Goal: Transaction & Acquisition: Purchase product/service

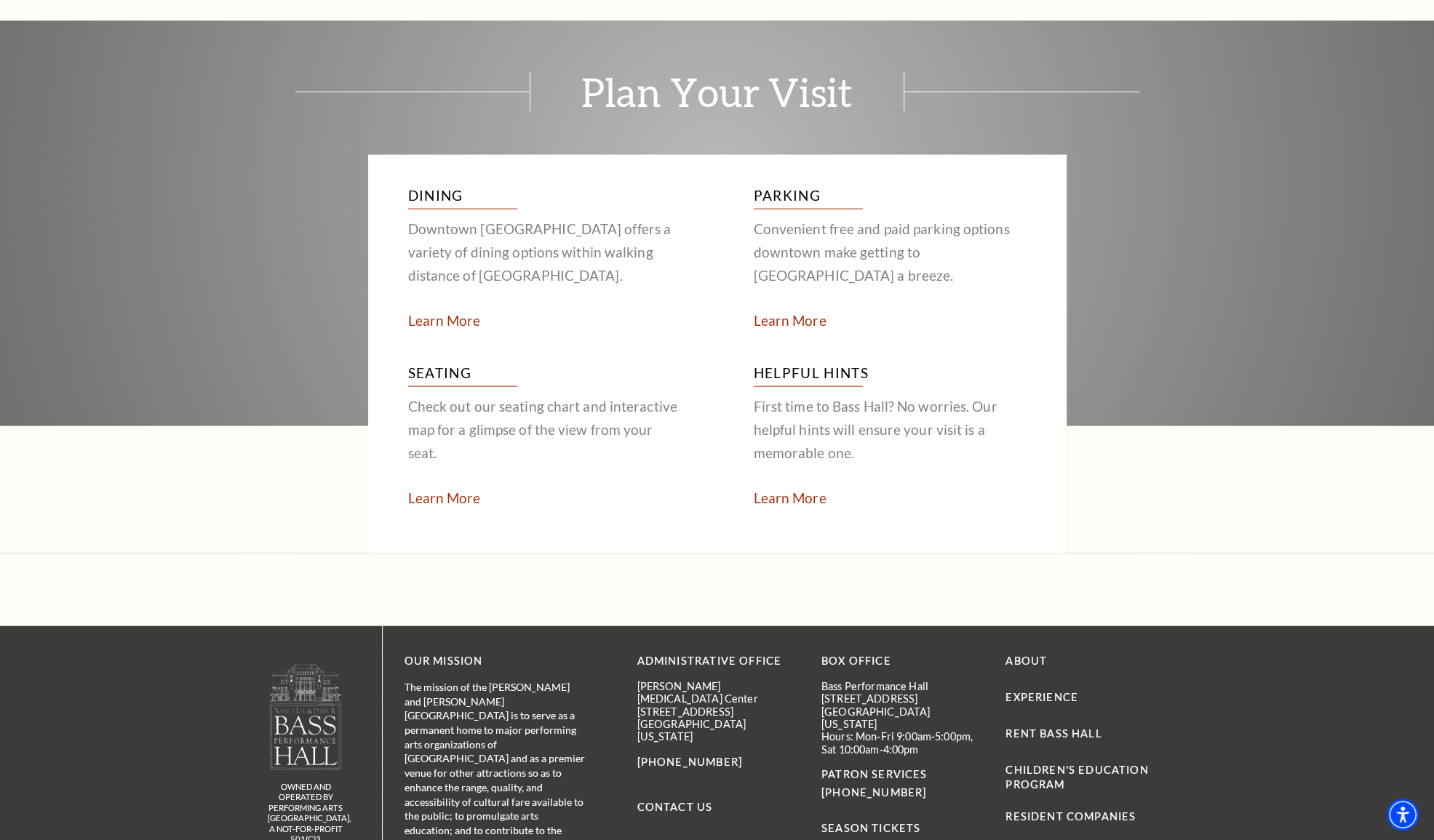
scroll to position [2818, 0]
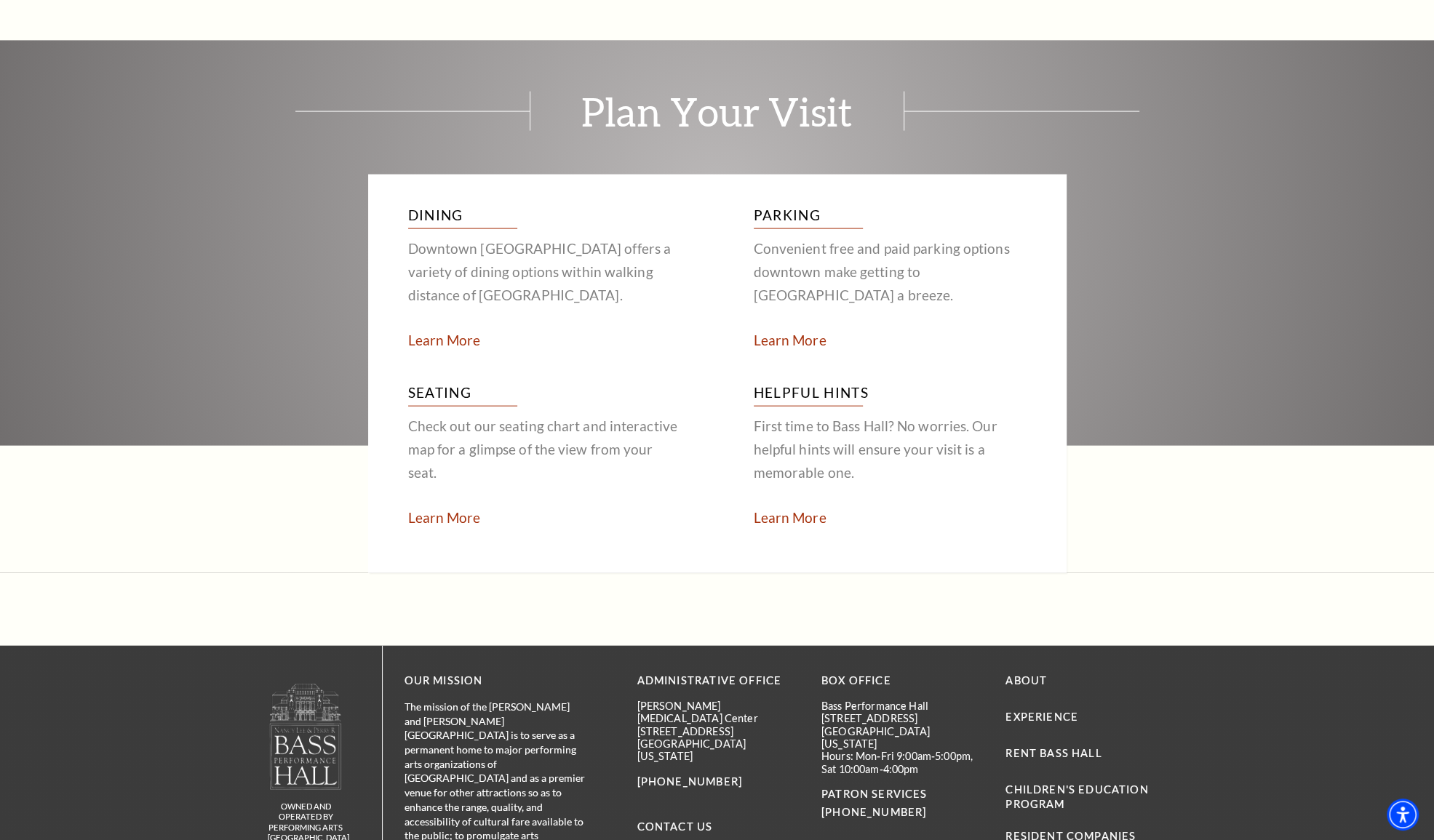
click at [430, 414] on p "Check out our seating chart and interactive map for a glimpse of the view from …" at bounding box center [544, 449] width 273 height 70
click at [433, 381] on h3 "Seating" at bounding box center [544, 393] width 273 height 26
click at [448, 424] on p "Check out our seating chart and interactive map for a glimpse of the view from …" at bounding box center [544, 449] width 273 height 70
click at [446, 509] on link "Learn More" at bounding box center [445, 517] width 73 height 16
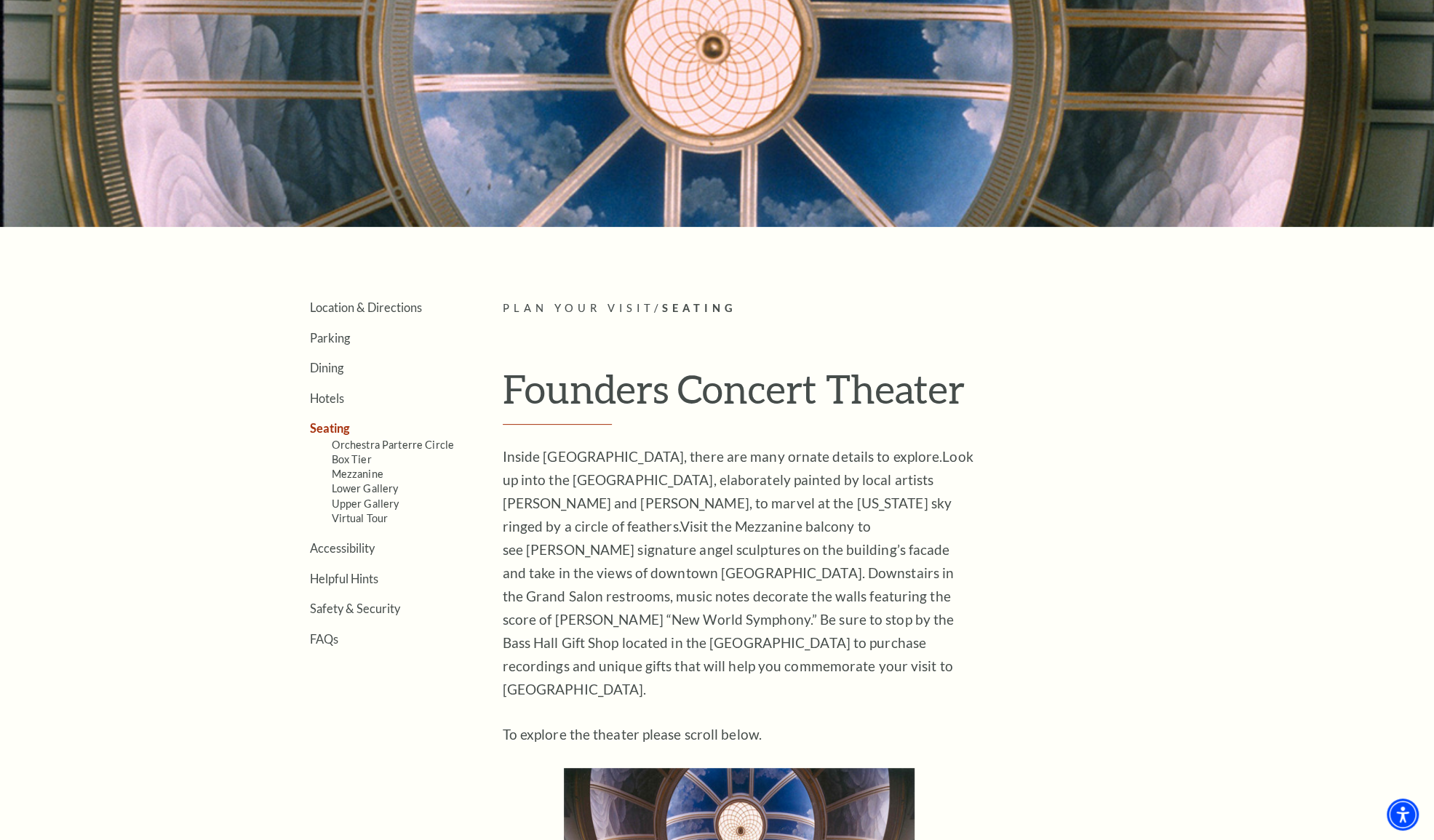
scroll to position [217, 0]
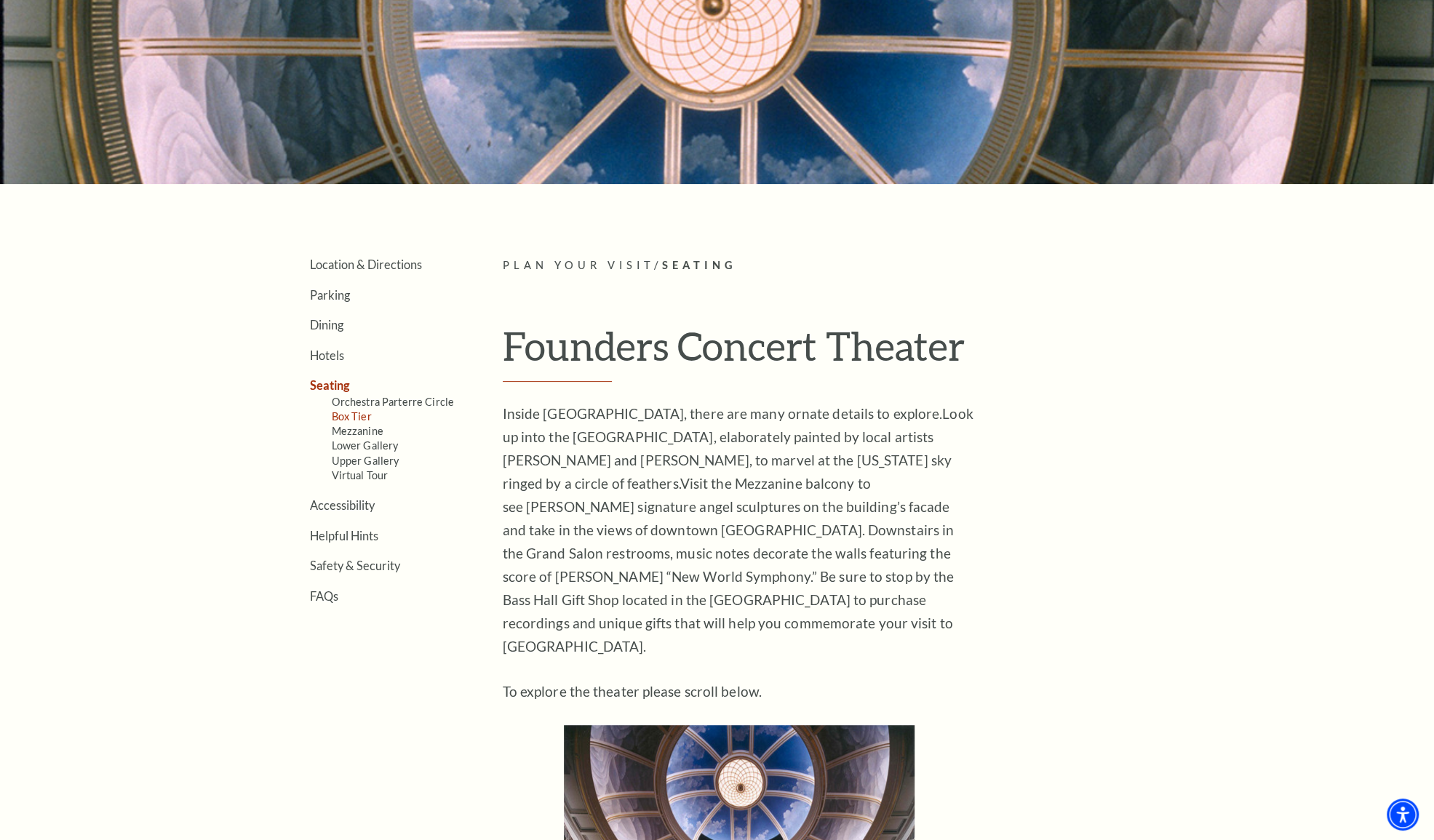
click at [353, 414] on link "Box Tier" at bounding box center [352, 416] width 40 height 12
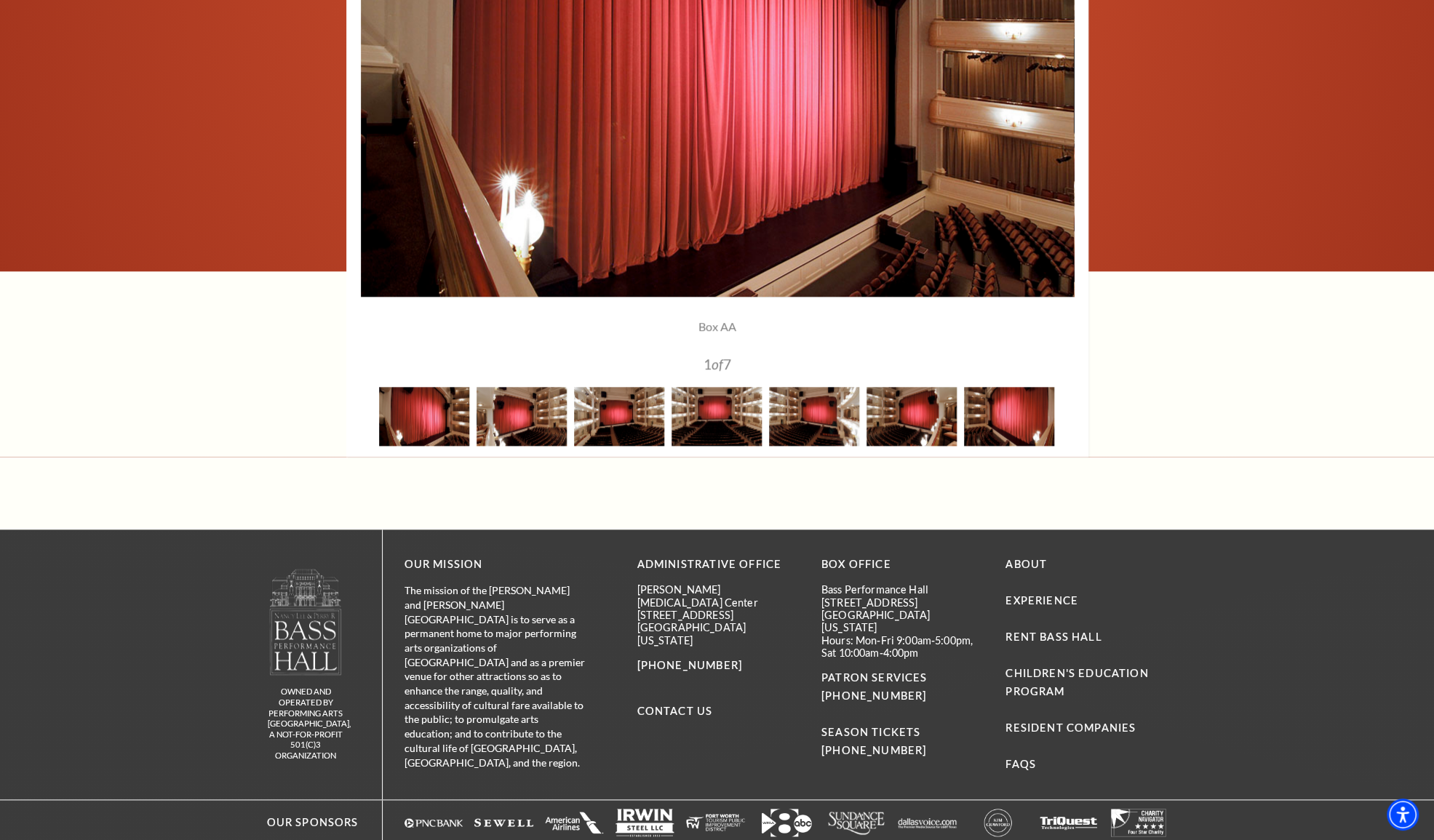
scroll to position [1309, 0]
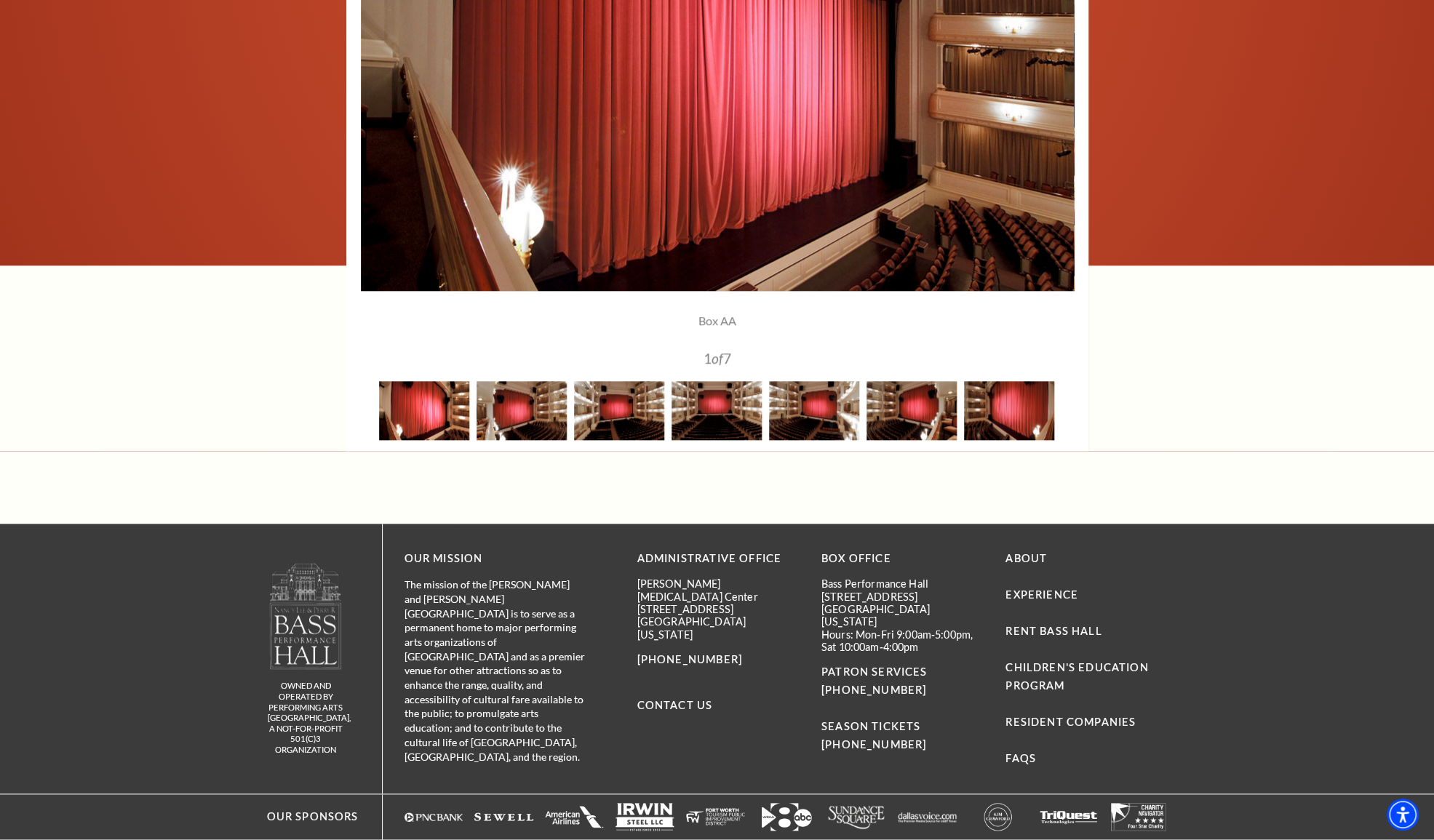
click at [444, 430] on img at bounding box center [424, 410] width 90 height 59
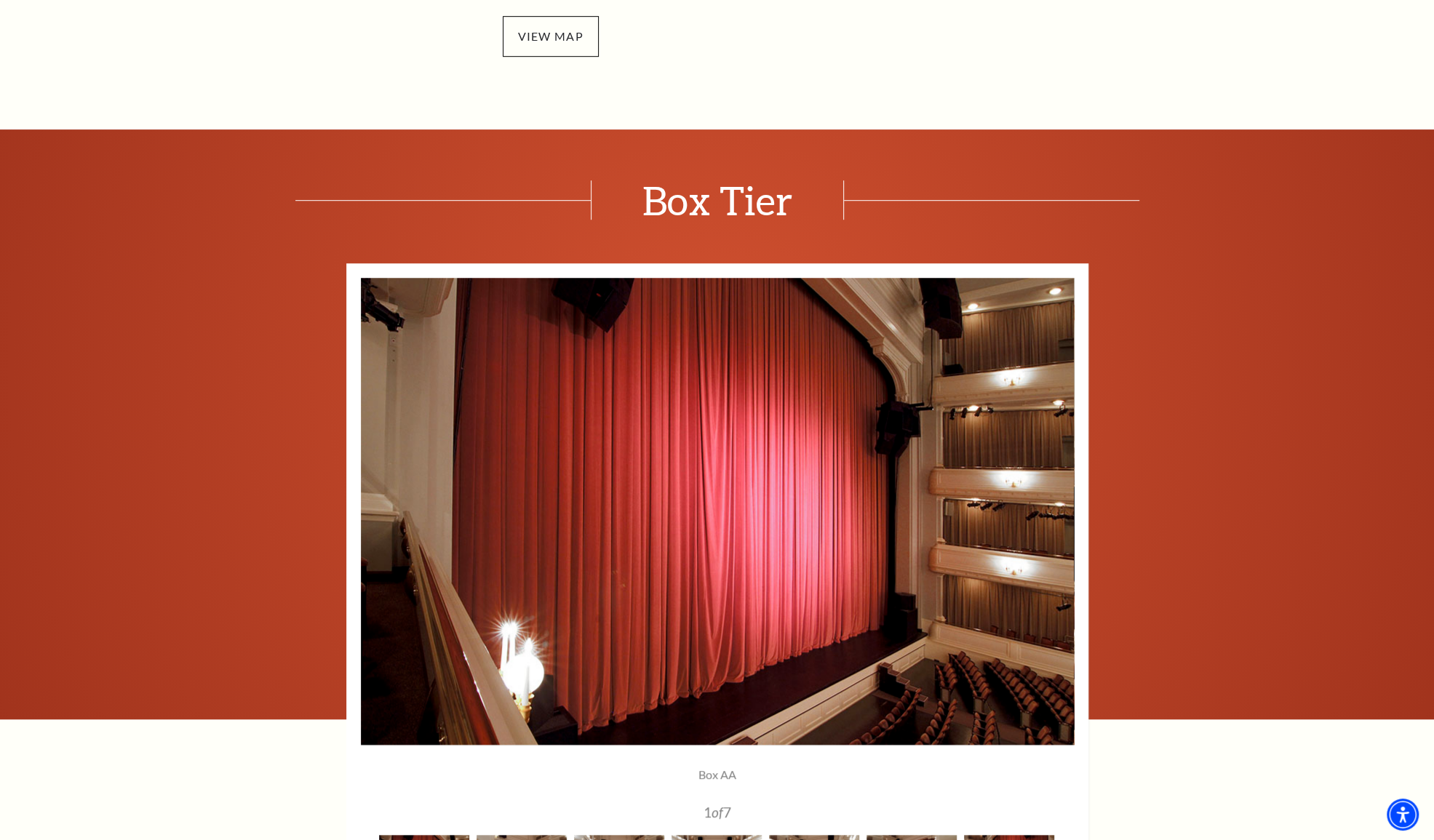
scroll to position [345, 0]
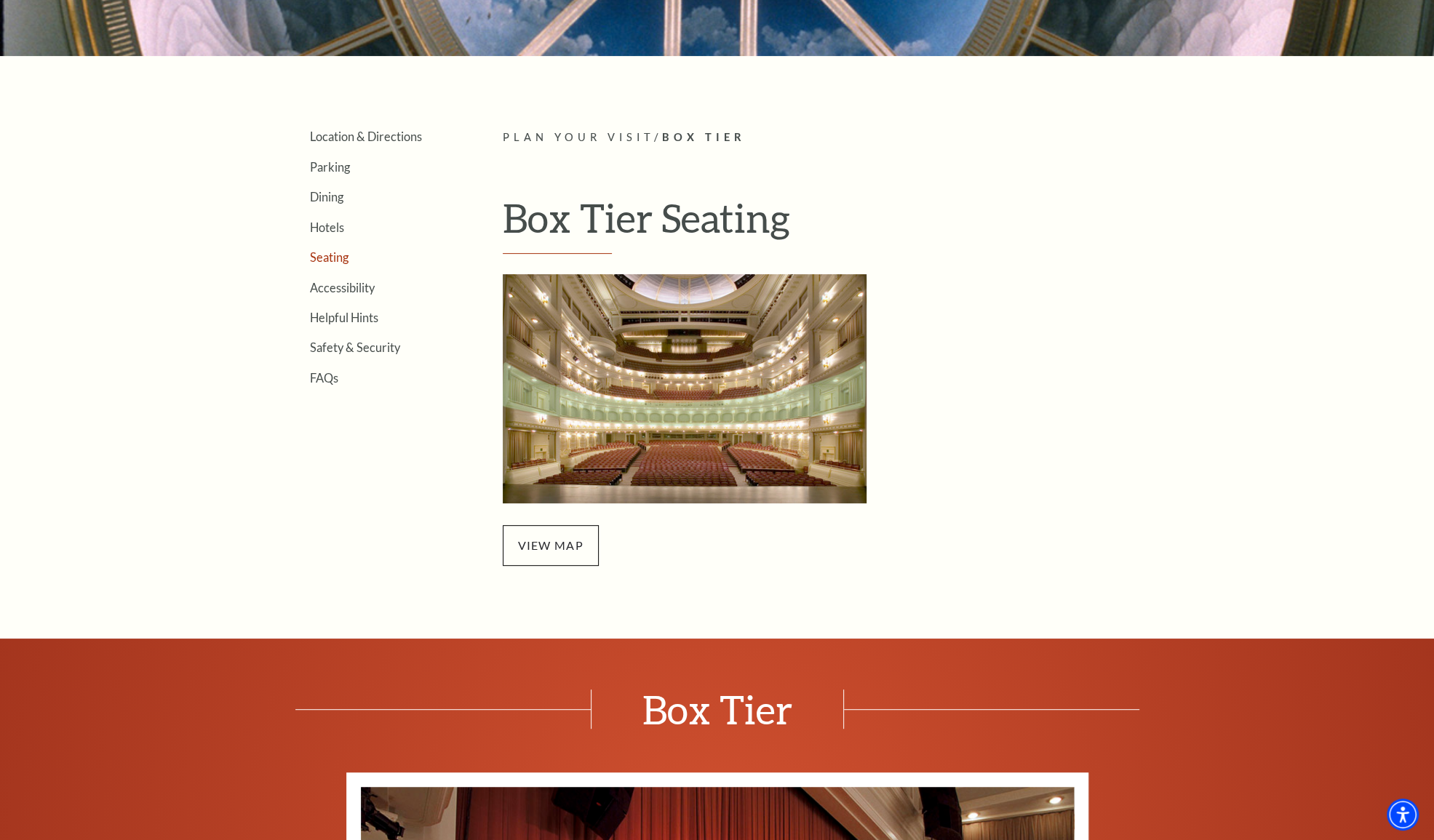
click at [334, 256] on link "Seating" at bounding box center [329, 257] width 38 height 13
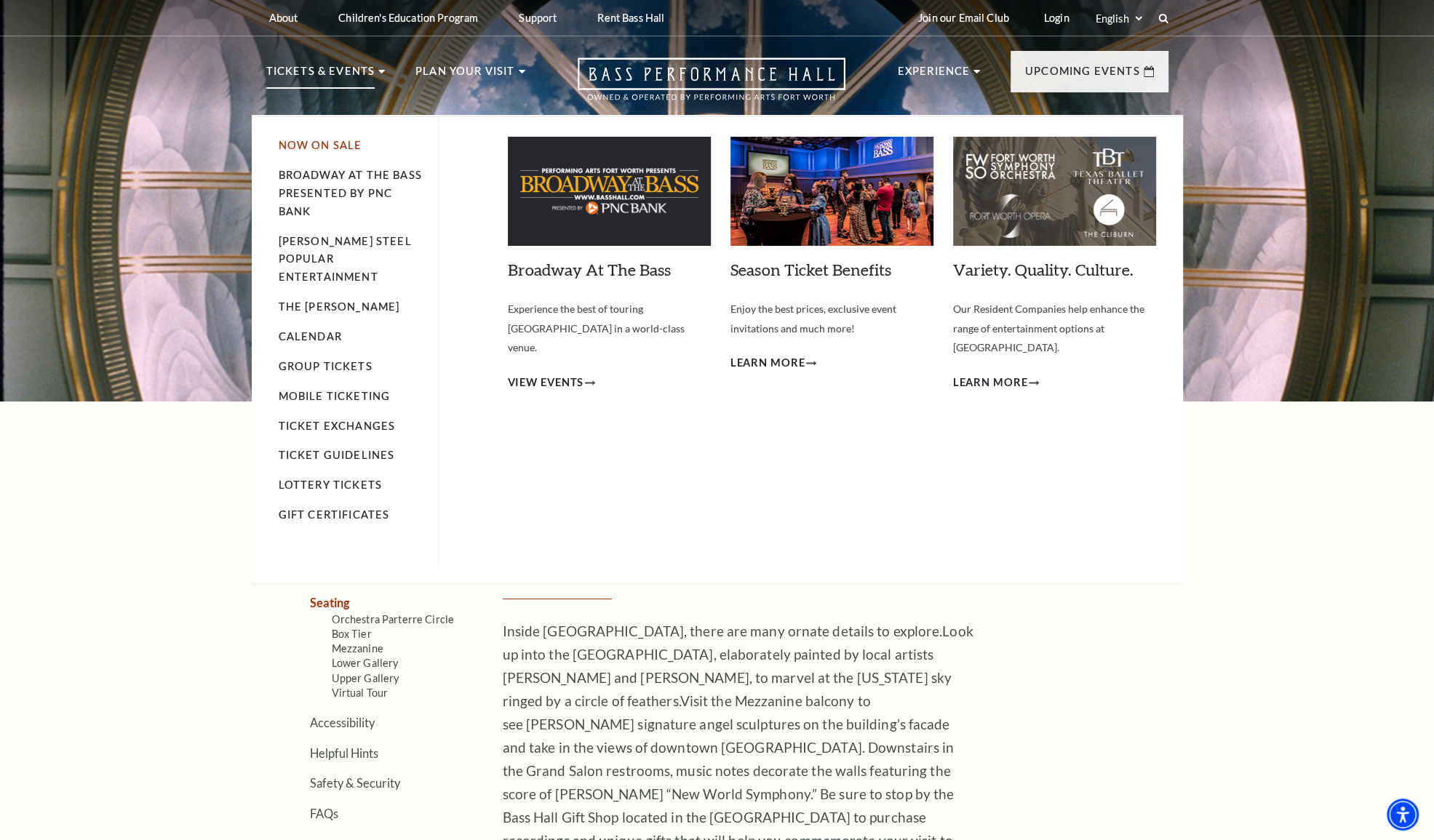
click at [319, 143] on link "Now On Sale" at bounding box center [320, 144] width 83 height 12
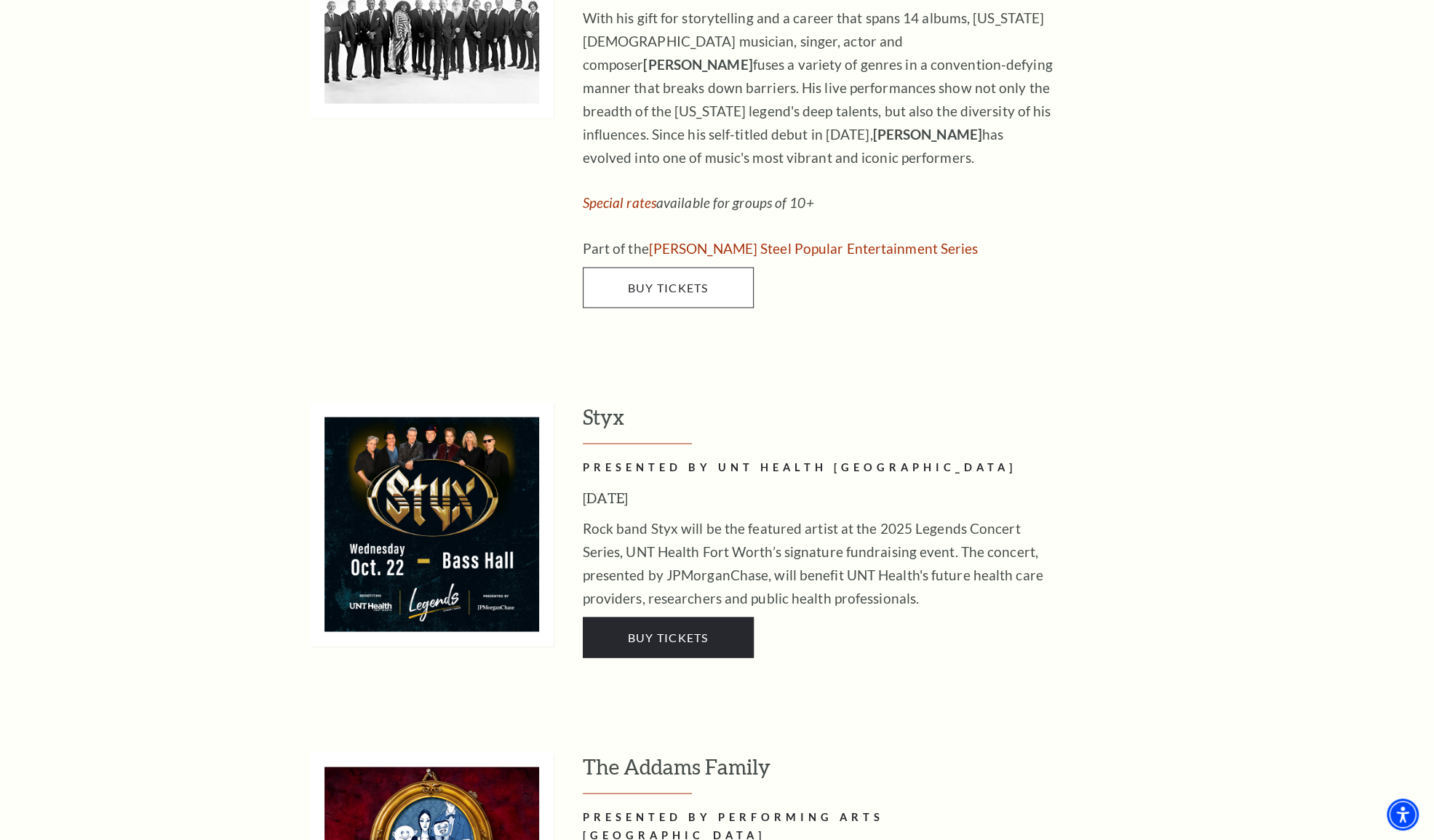
scroll to position [2327, 0]
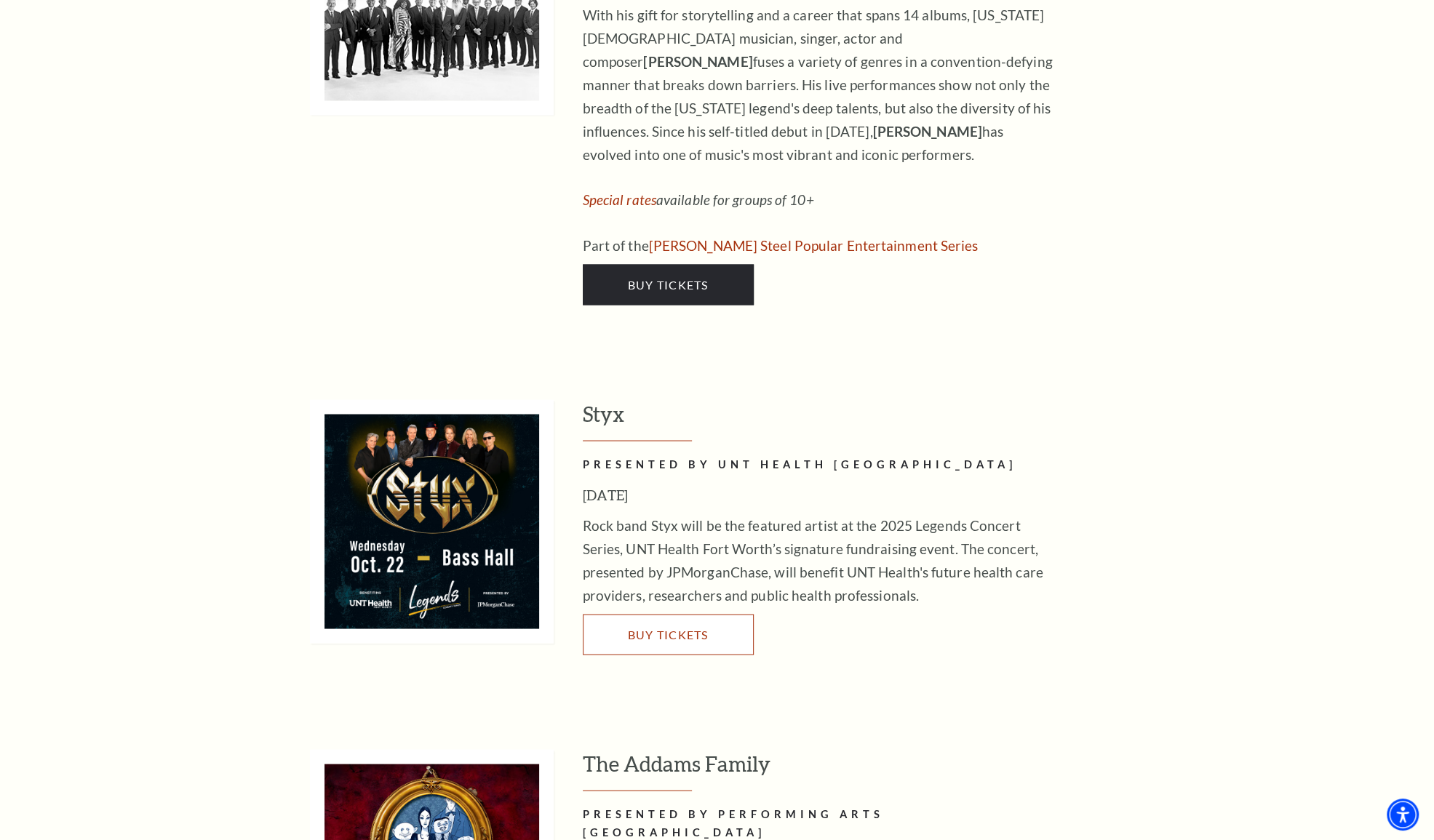
click at [664, 627] on span "Buy Tickets" at bounding box center [667, 633] width 80 height 13
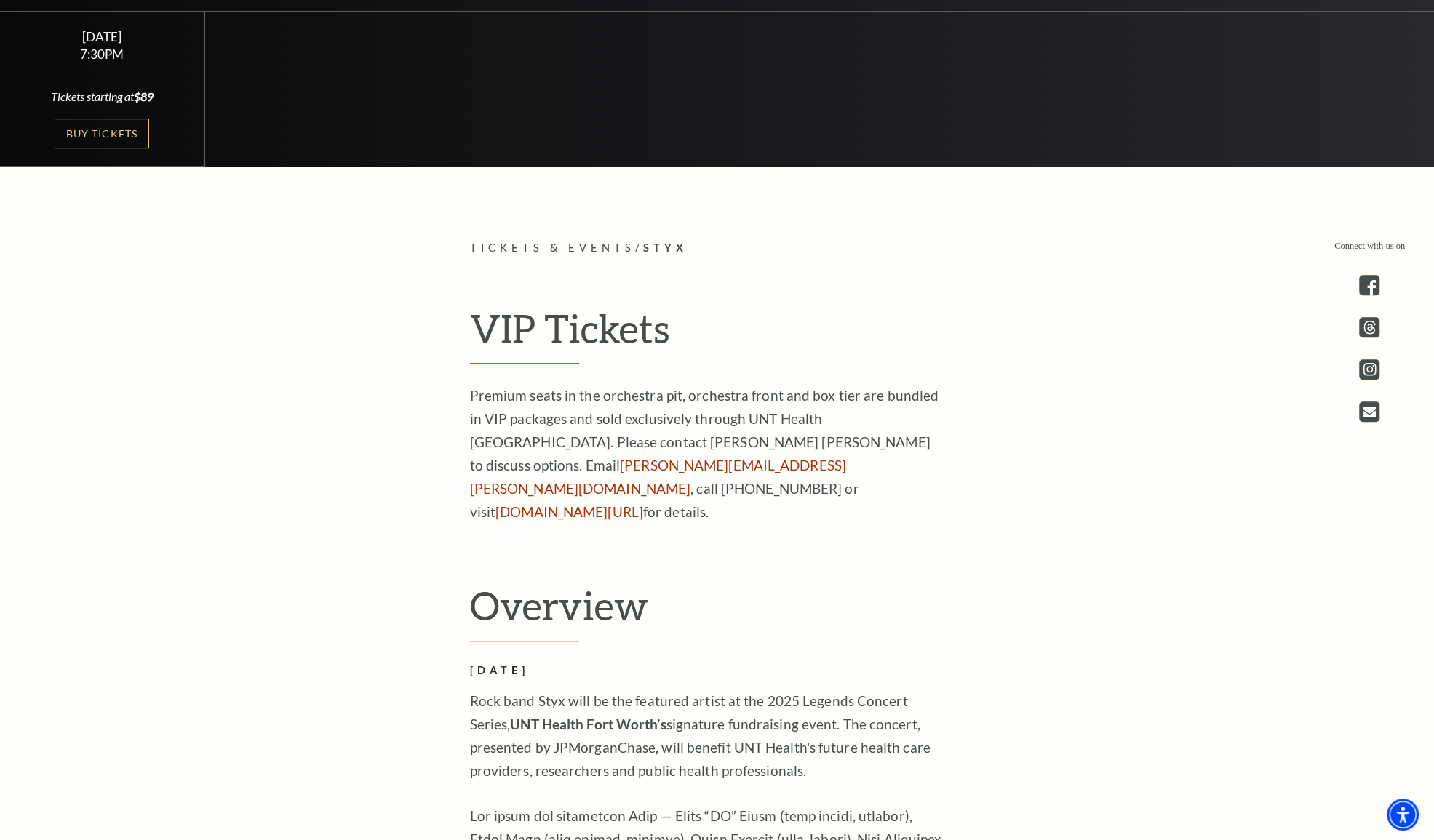
scroll to position [709, 0]
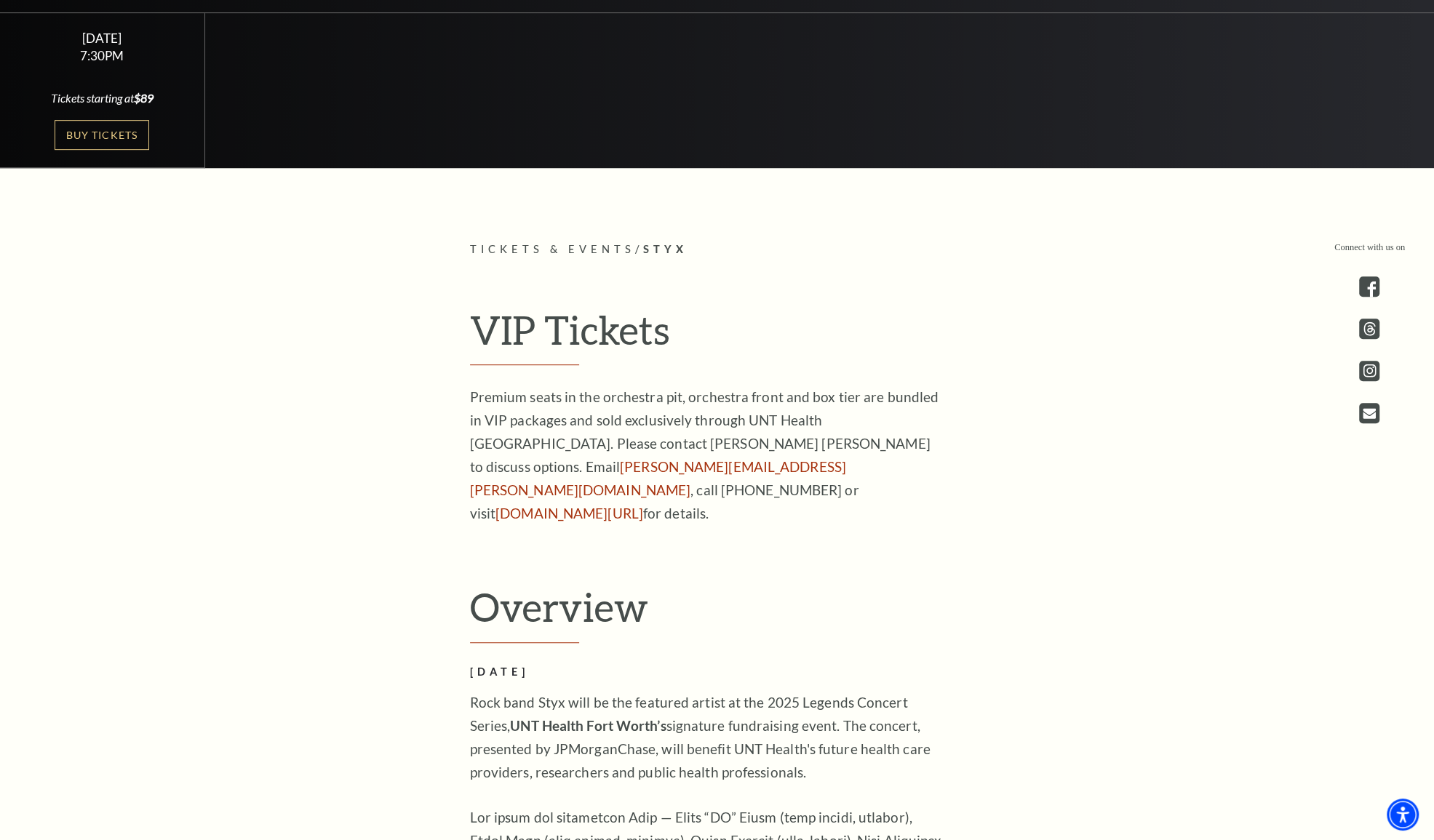
click at [517, 328] on h2 "VIP Tickets" at bounding box center [717, 336] width 495 height 59
click at [590, 322] on h2 "VIP Tickets" at bounding box center [717, 336] width 495 height 59
click at [497, 472] on link "LeeAnn.Embry@unthealth.edu" at bounding box center [657, 478] width 376 height 40
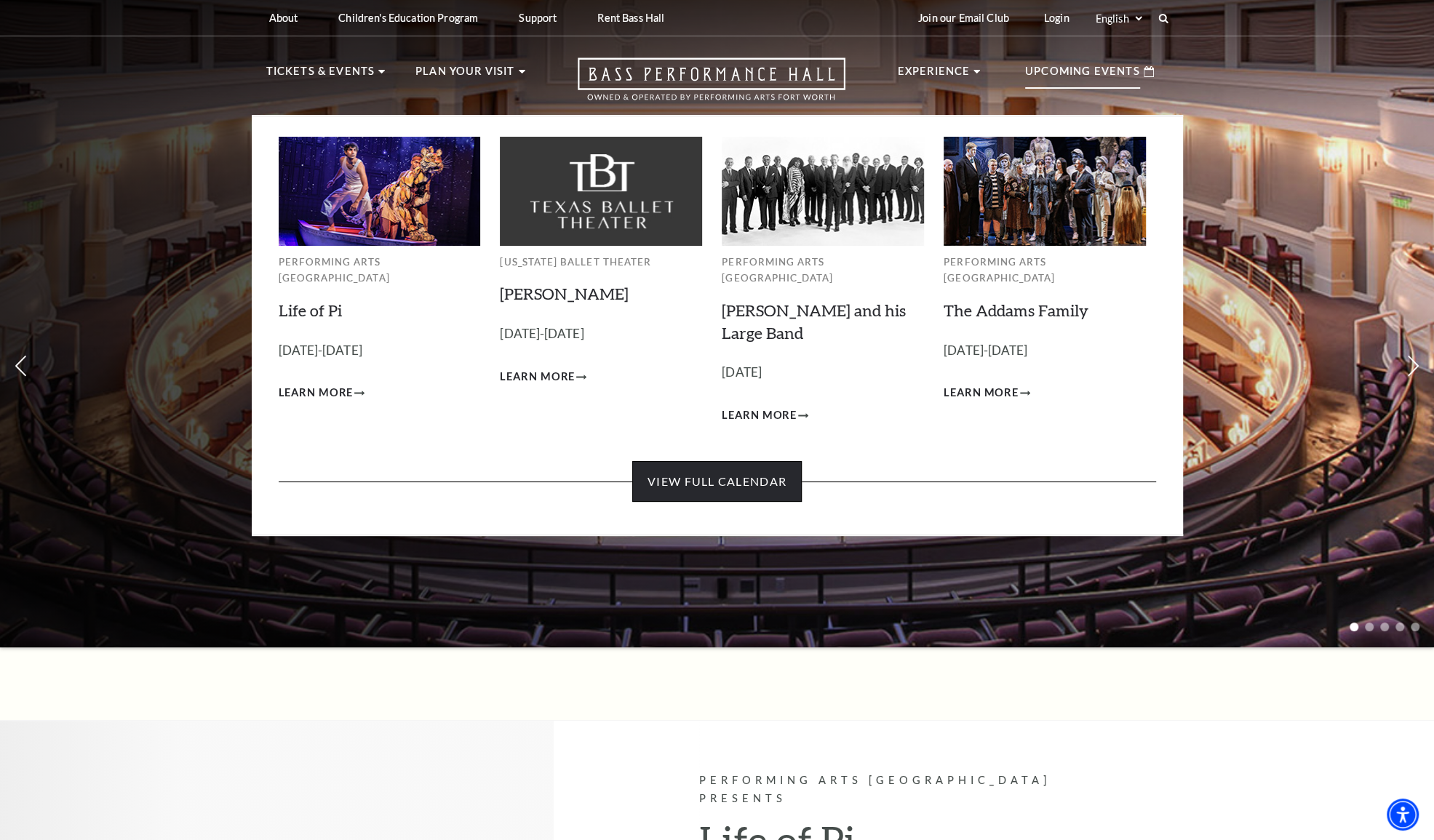
click at [735, 461] on link "View Full Calendar" at bounding box center [717, 481] width 169 height 41
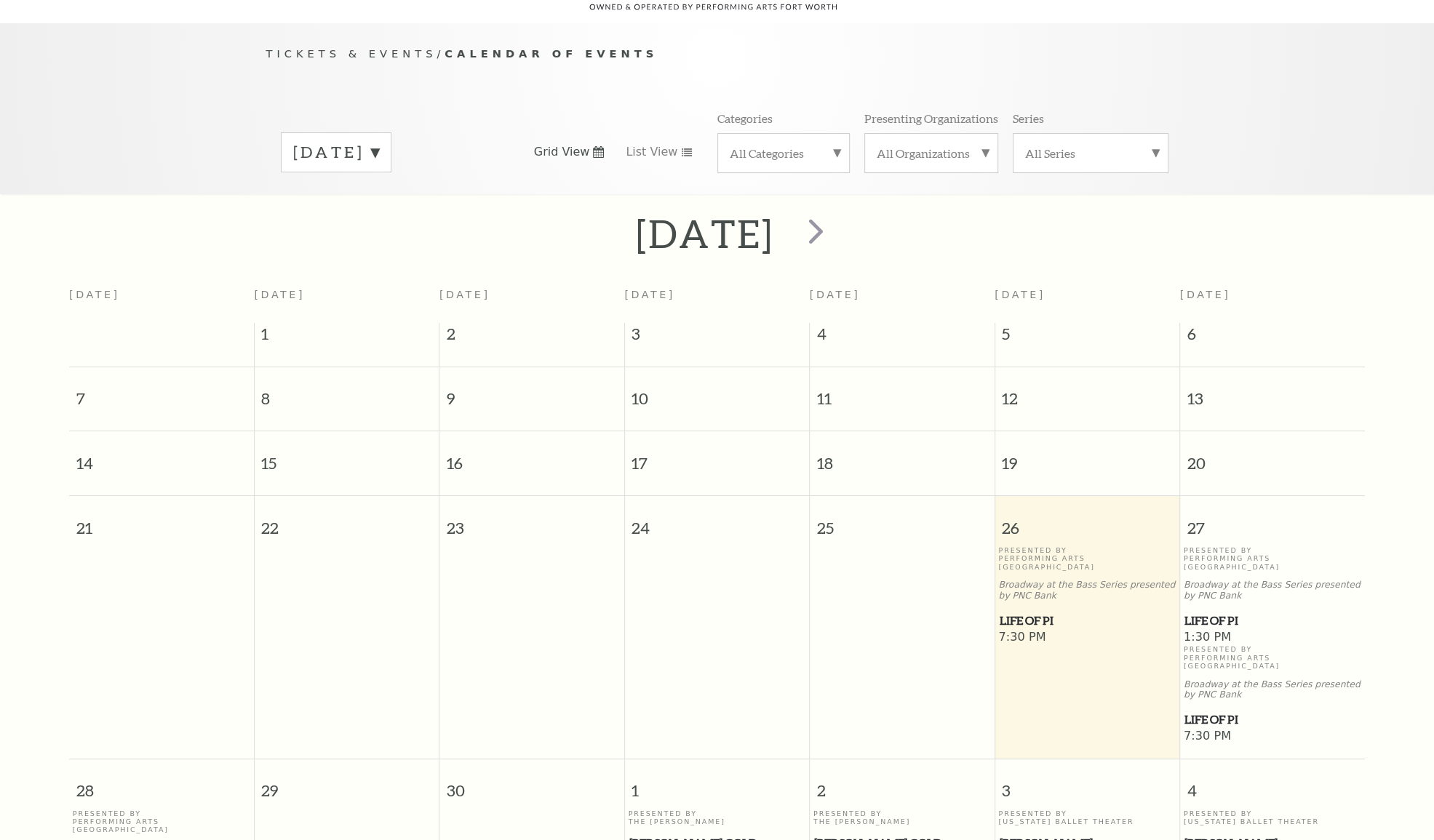
scroll to position [128, 0]
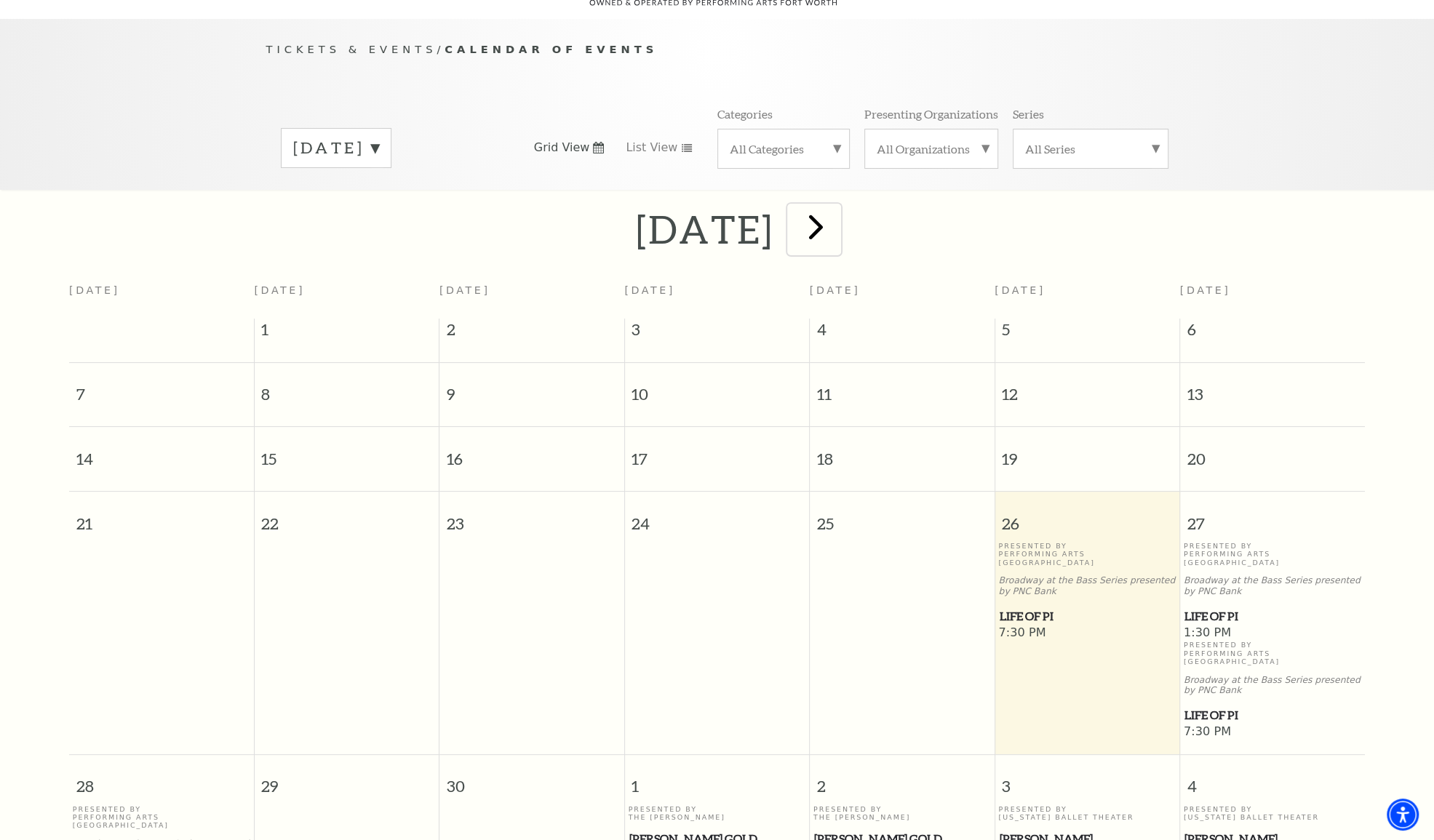
click at [836, 214] on span "next" at bounding box center [815, 226] width 41 height 41
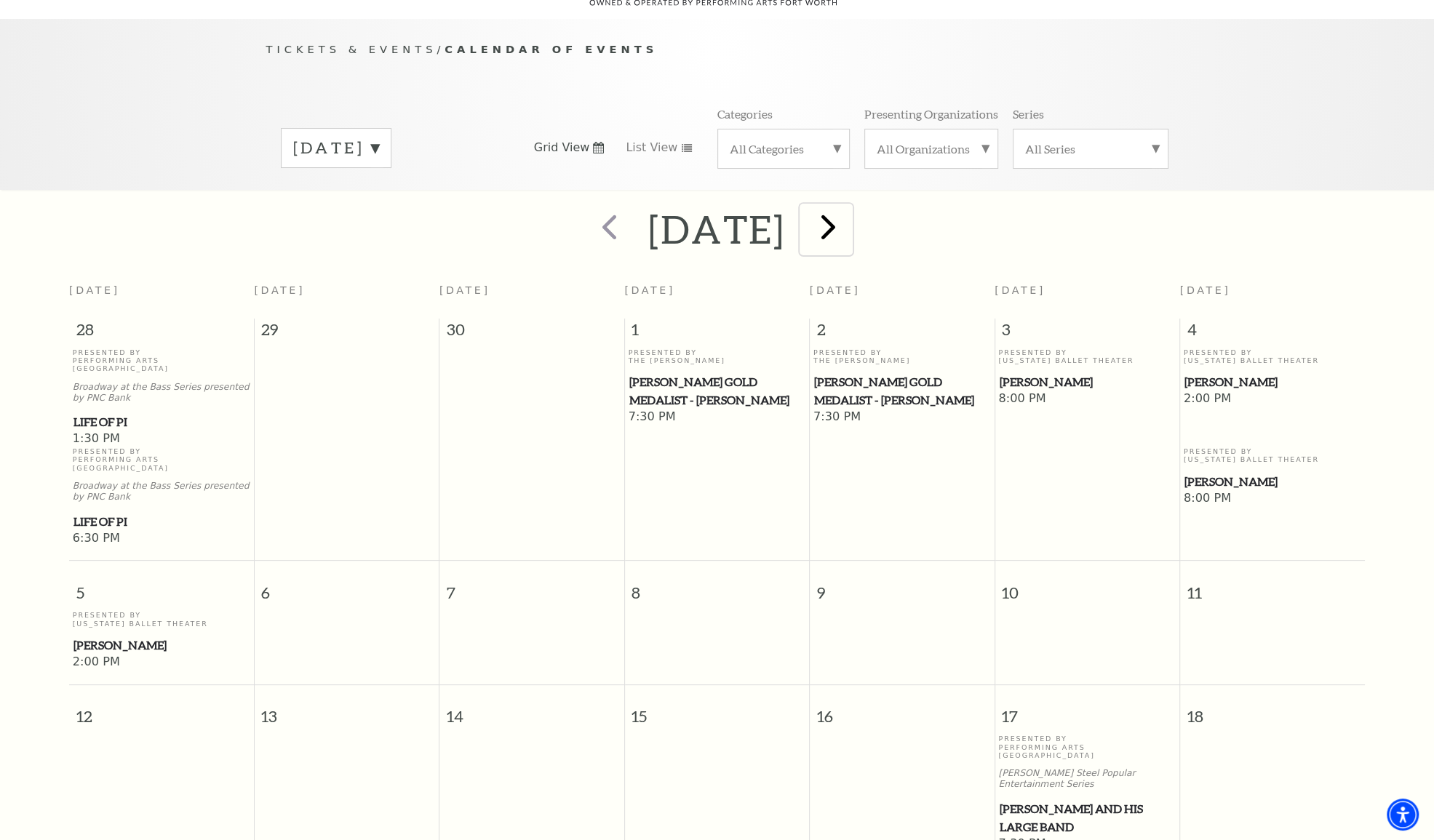
click at [849, 213] on span "next" at bounding box center [827, 226] width 41 height 41
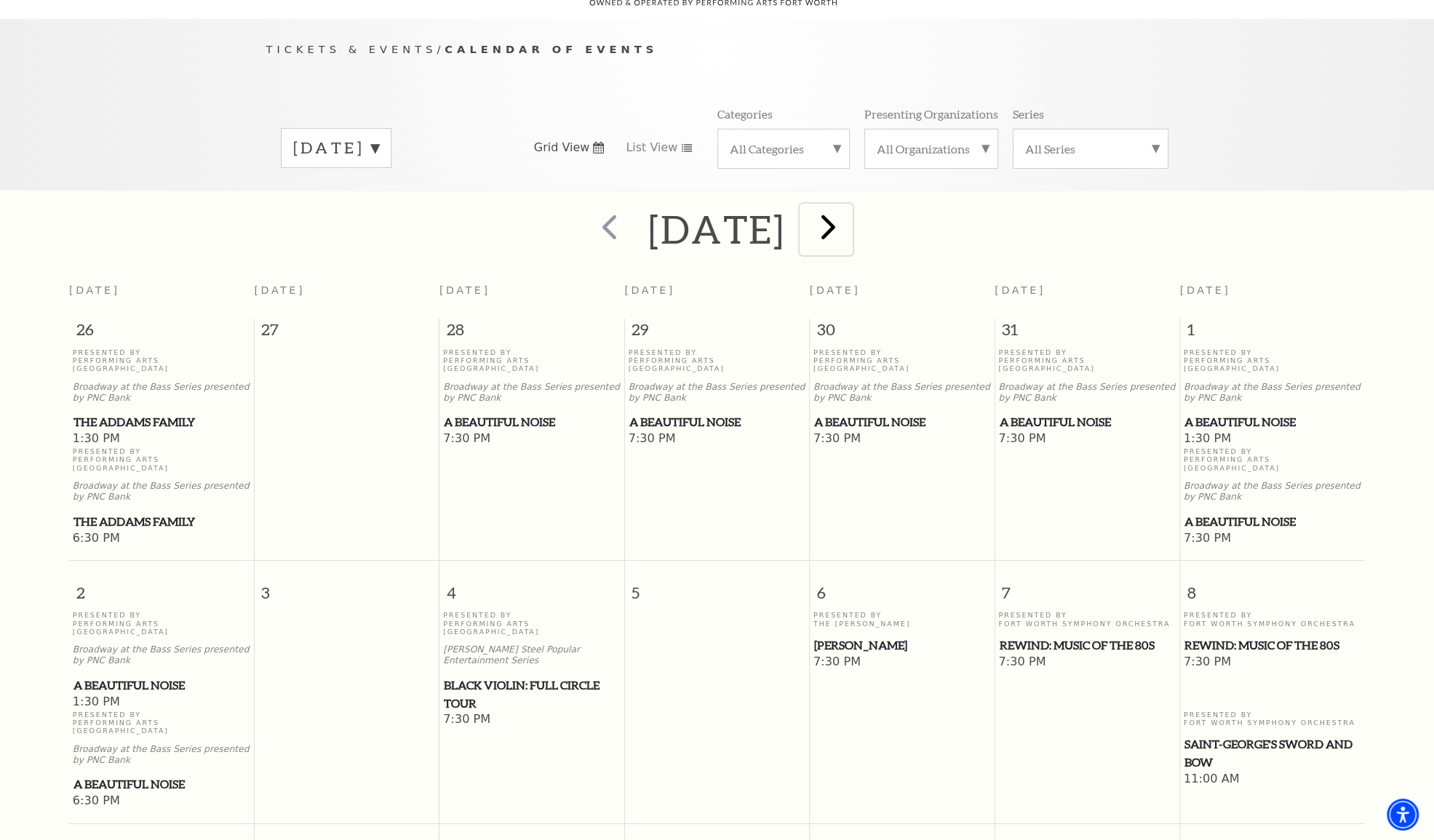
click at [849, 213] on span "next" at bounding box center [827, 226] width 41 height 41
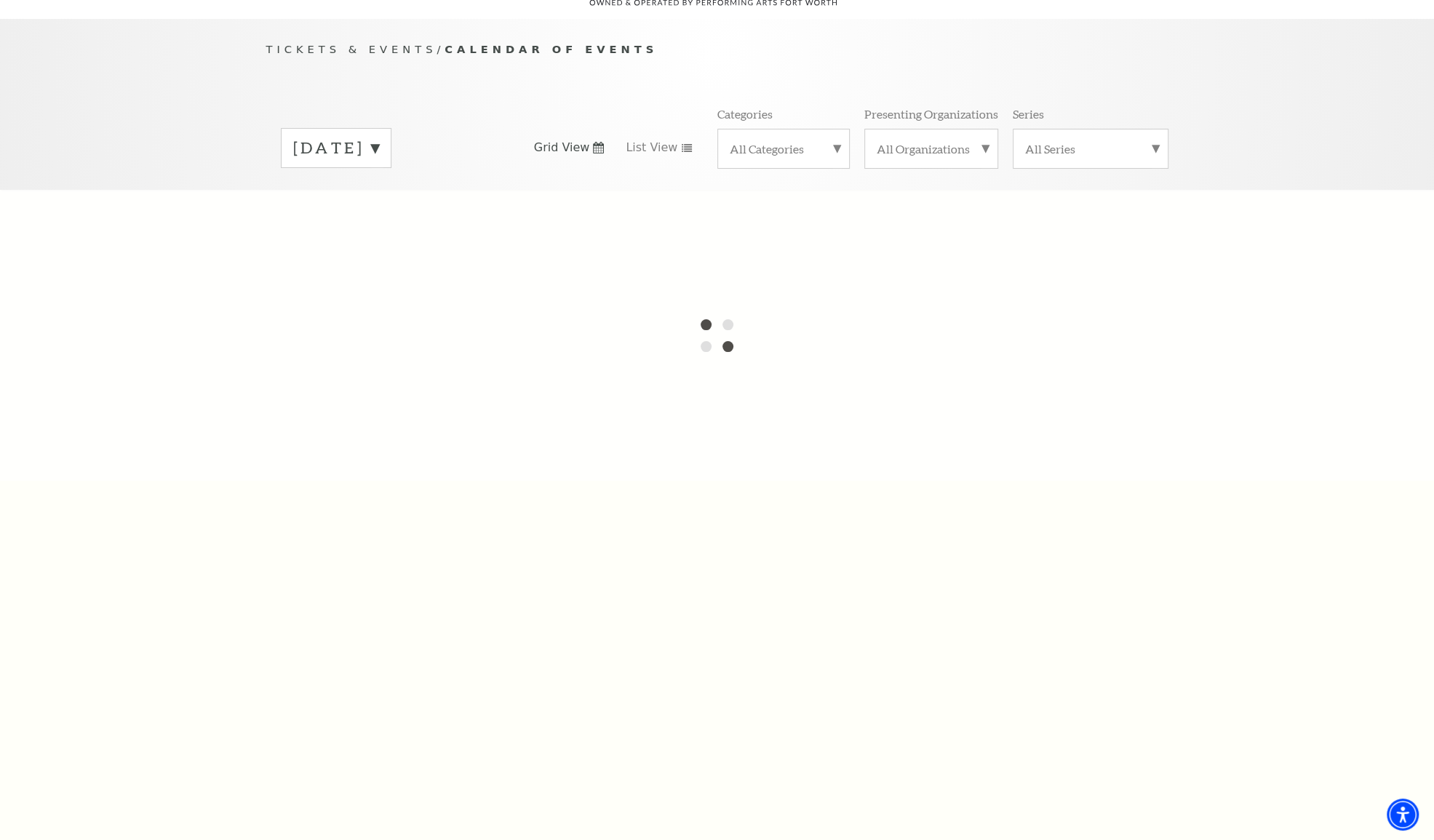
click at [379, 137] on label "[DATE]" at bounding box center [336, 148] width 86 height 23
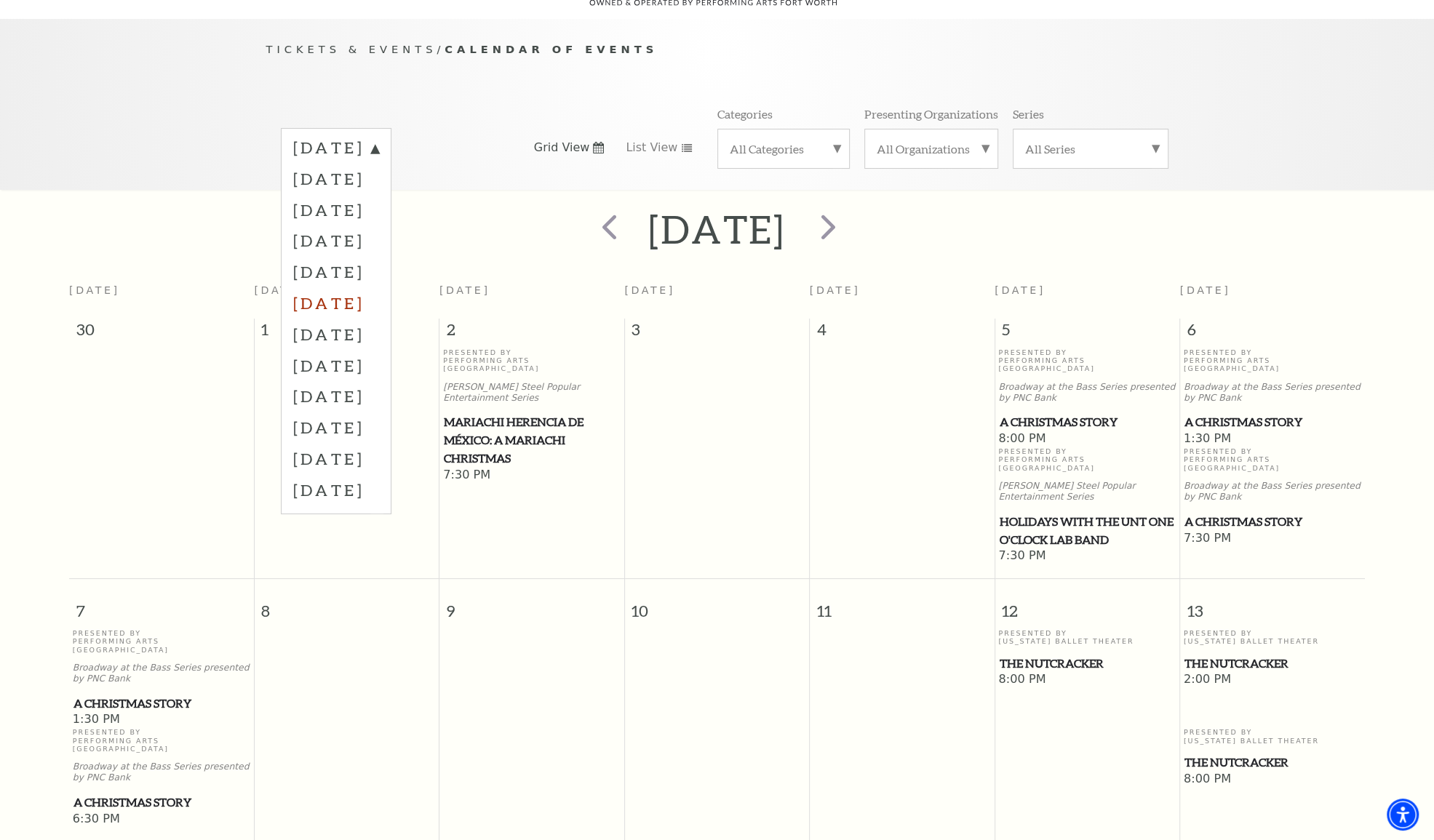
click at [379, 287] on label "[DATE]" at bounding box center [336, 302] width 86 height 32
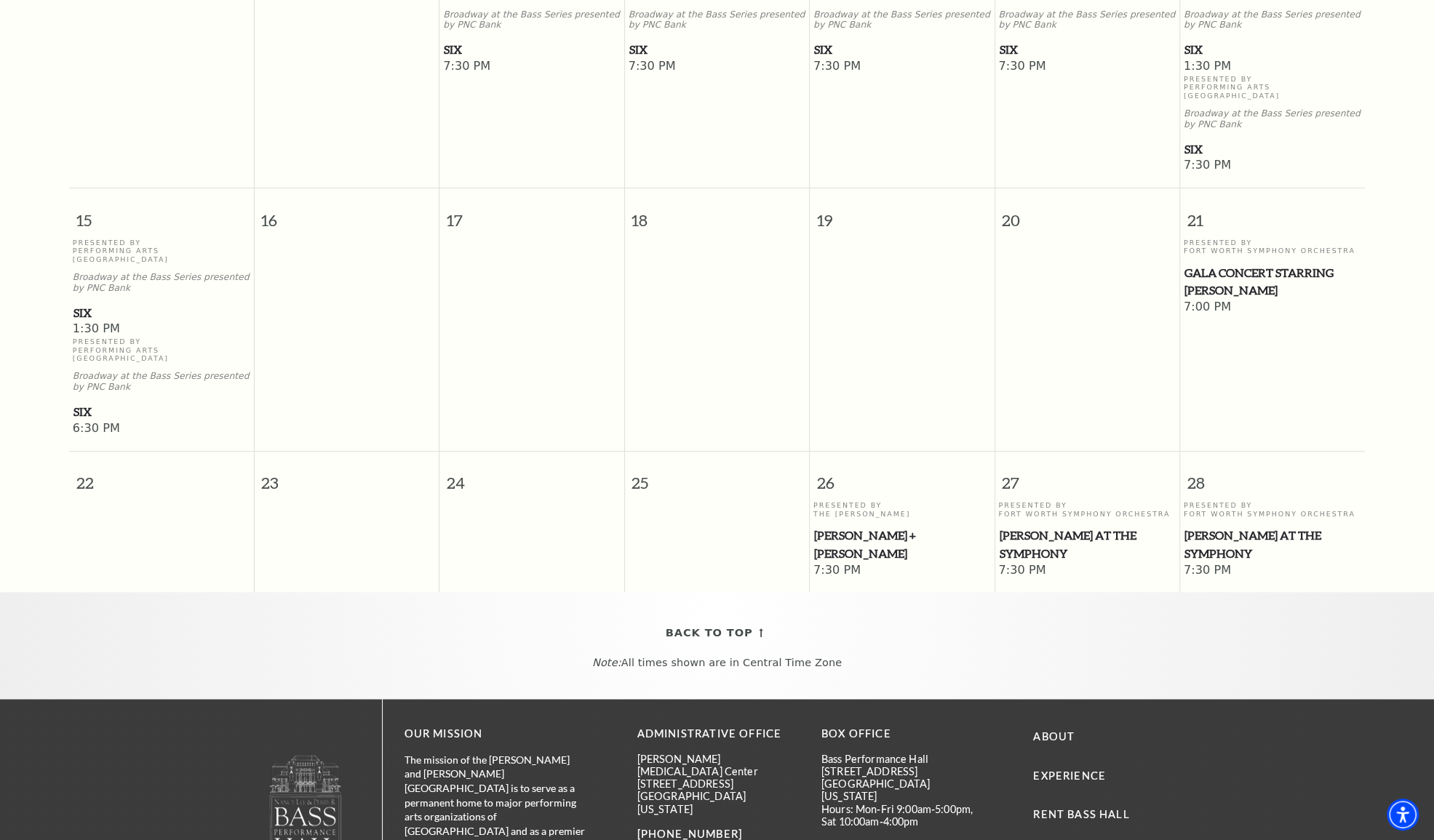
scroll to position [492, 0]
